Goal: Information Seeking & Learning: Compare options

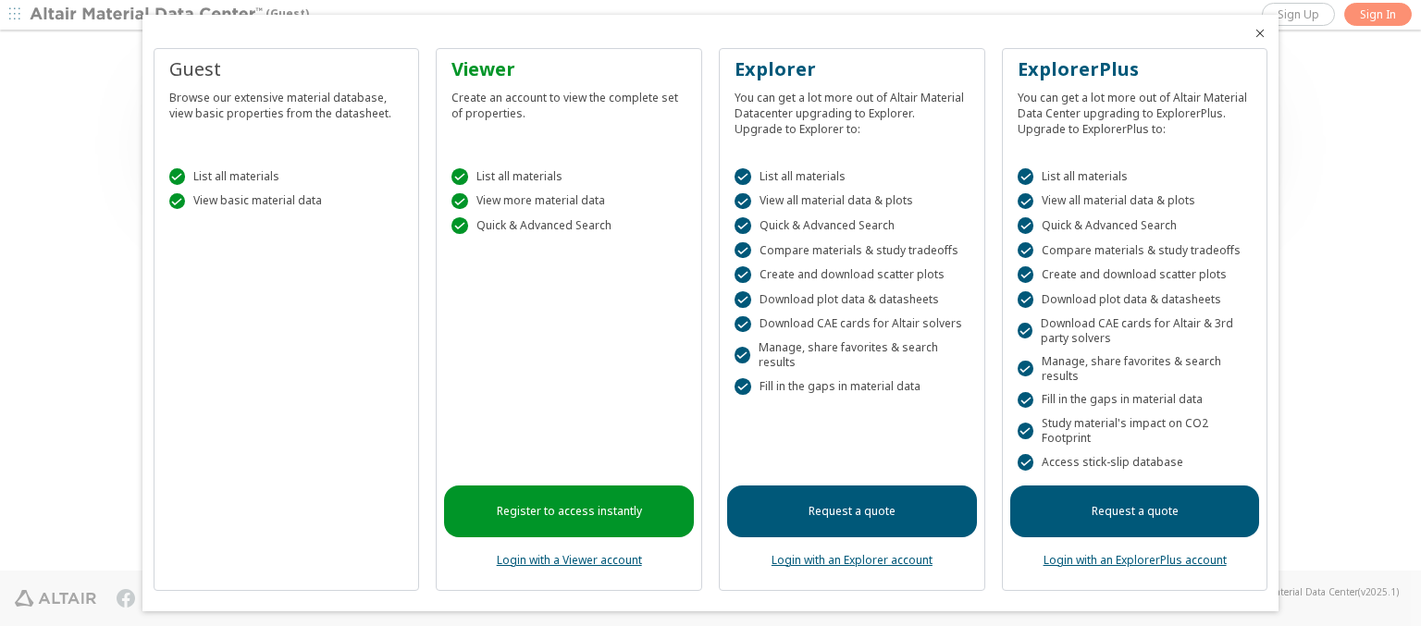
click at [1252, 33] on icon "Close" at bounding box center [1259, 33] width 15 height 15
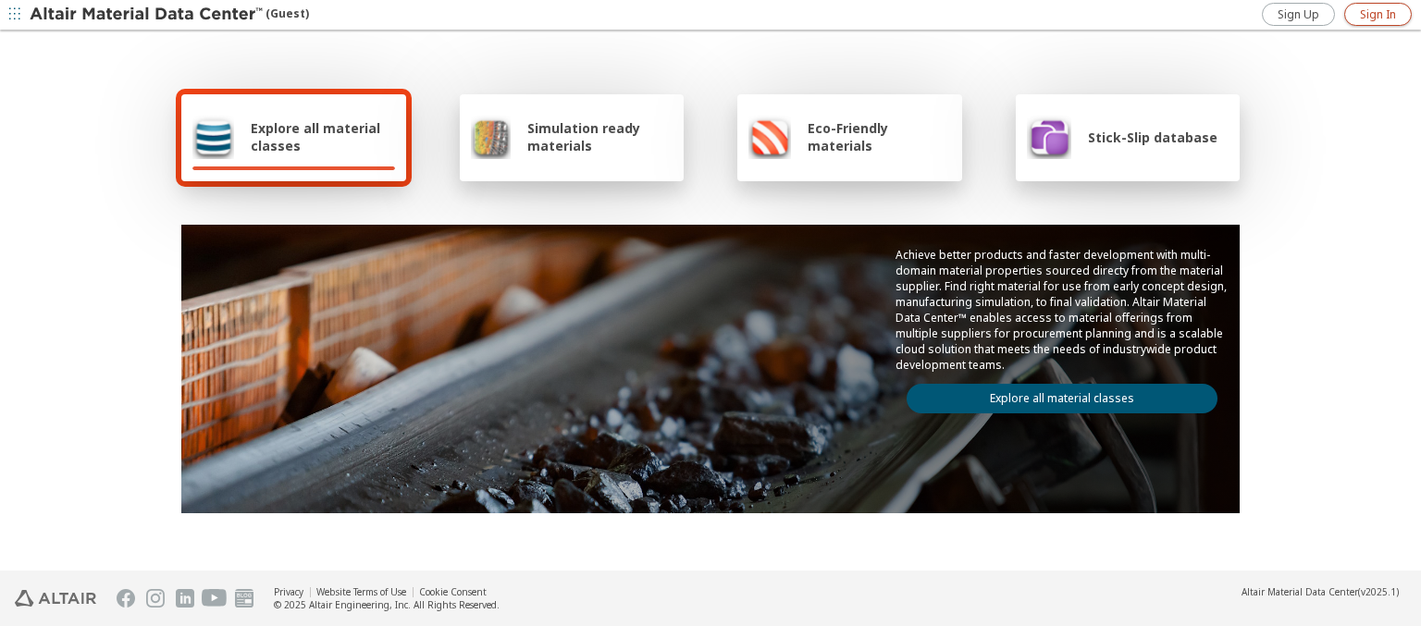
click at [1377, 14] on span "Sign In" at bounding box center [1378, 14] width 36 height 15
click at [147, 15] on img at bounding box center [148, 15] width 236 height 18
click at [1140, 137] on span "Stick-Slip database" at bounding box center [1152, 138] width 129 height 18
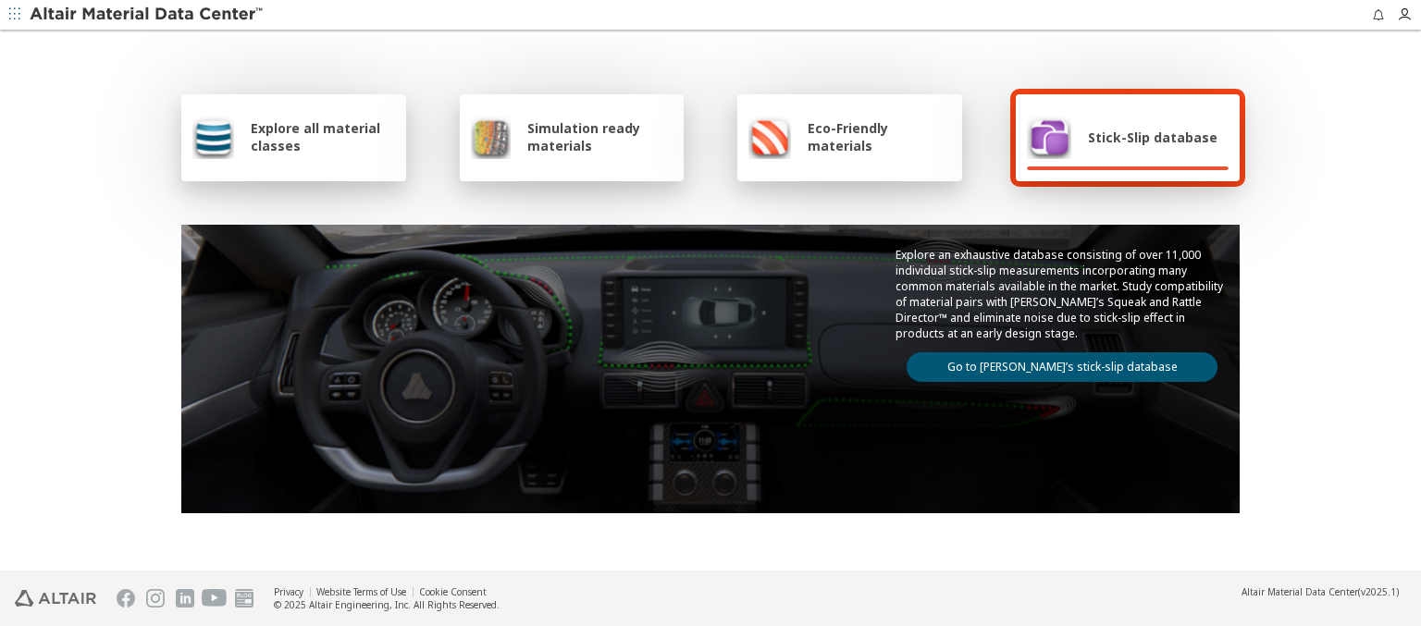
click at [1054, 363] on link "Go to Altair’s stick-slip database" at bounding box center [1061, 367] width 311 height 30
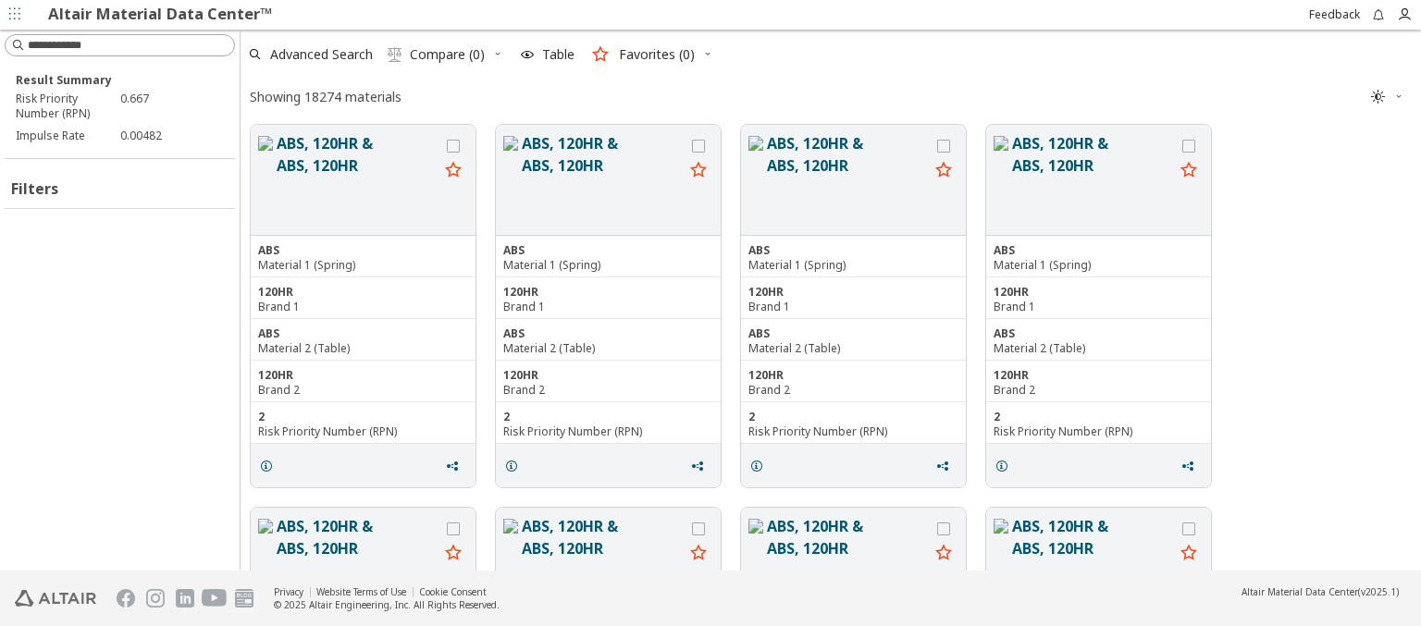
scroll to position [442, 1165]
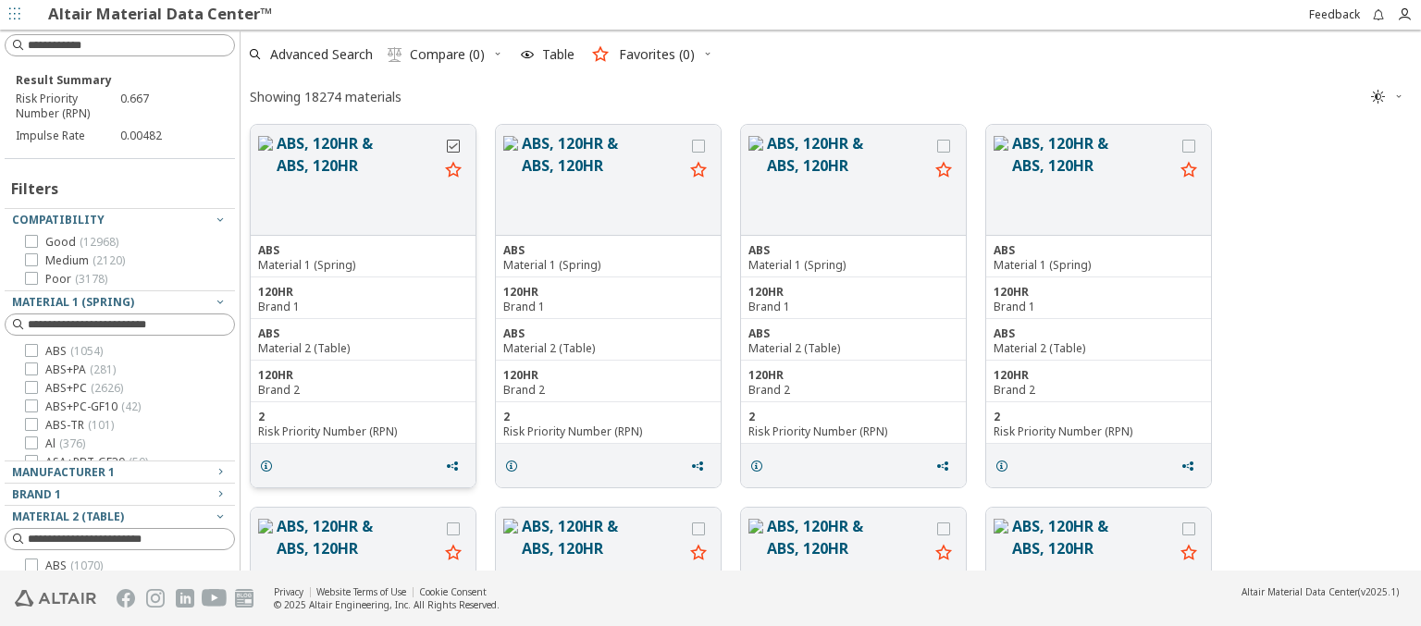
click at [455, 145] on icon "grid" at bounding box center [453, 146] width 13 height 13
click at [700, 145] on icon "grid" at bounding box center [698, 146] width 13 height 13
click at [448, 55] on span "Compare (2)" at bounding box center [447, 54] width 75 height 13
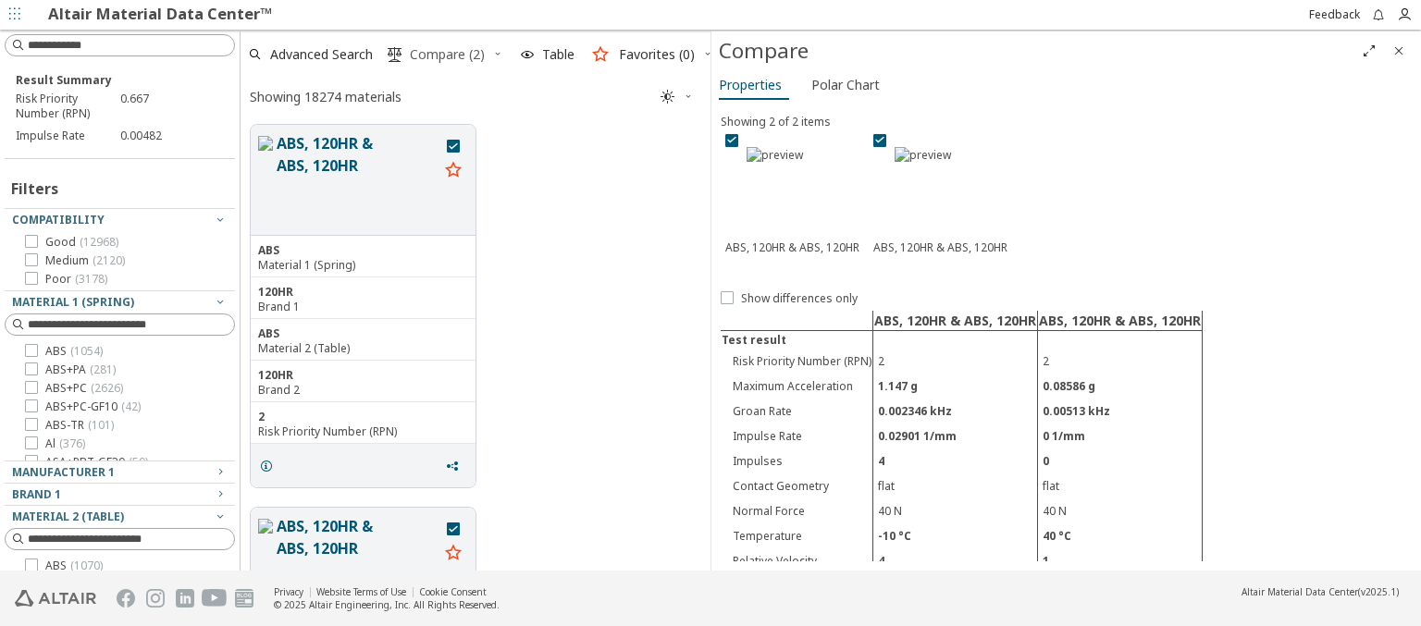
scroll to position [442, 455]
click at [844, 84] on span "Polar Chart" at bounding box center [845, 85] width 68 height 30
